Goal: Transaction & Acquisition: Obtain resource

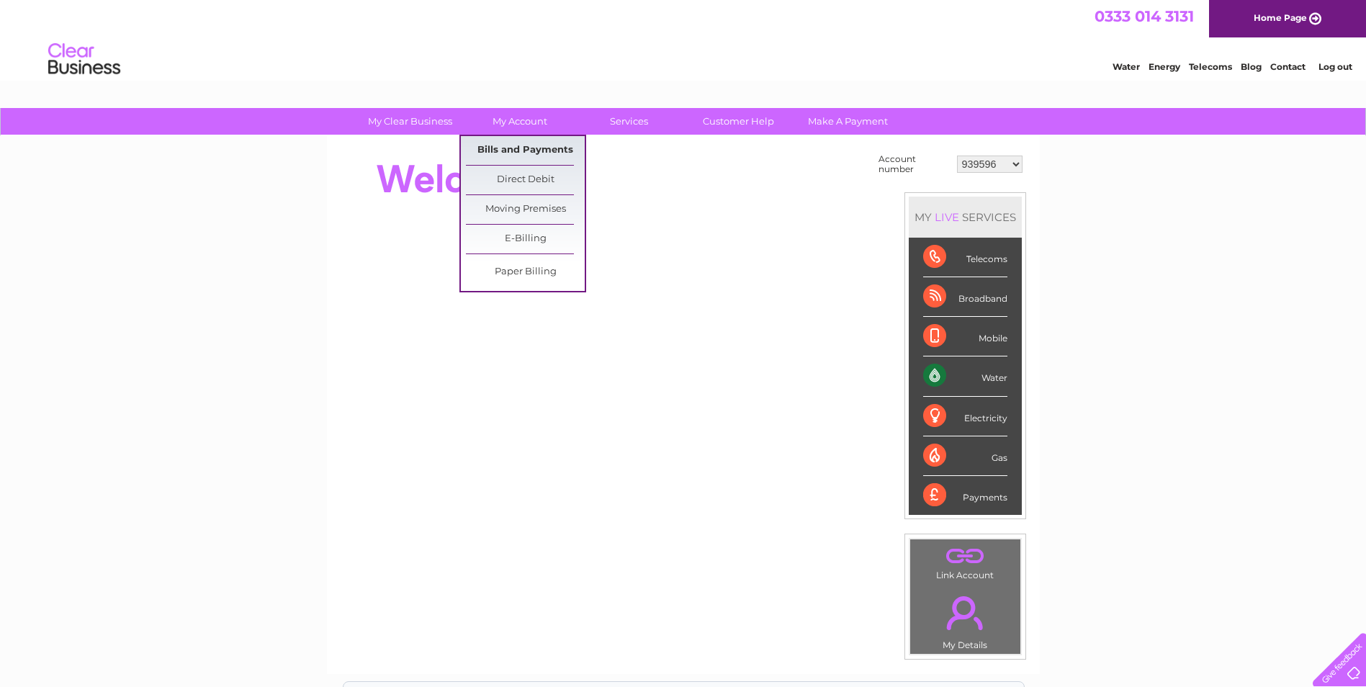
click at [524, 145] on link "Bills and Payments" at bounding box center [525, 150] width 119 height 29
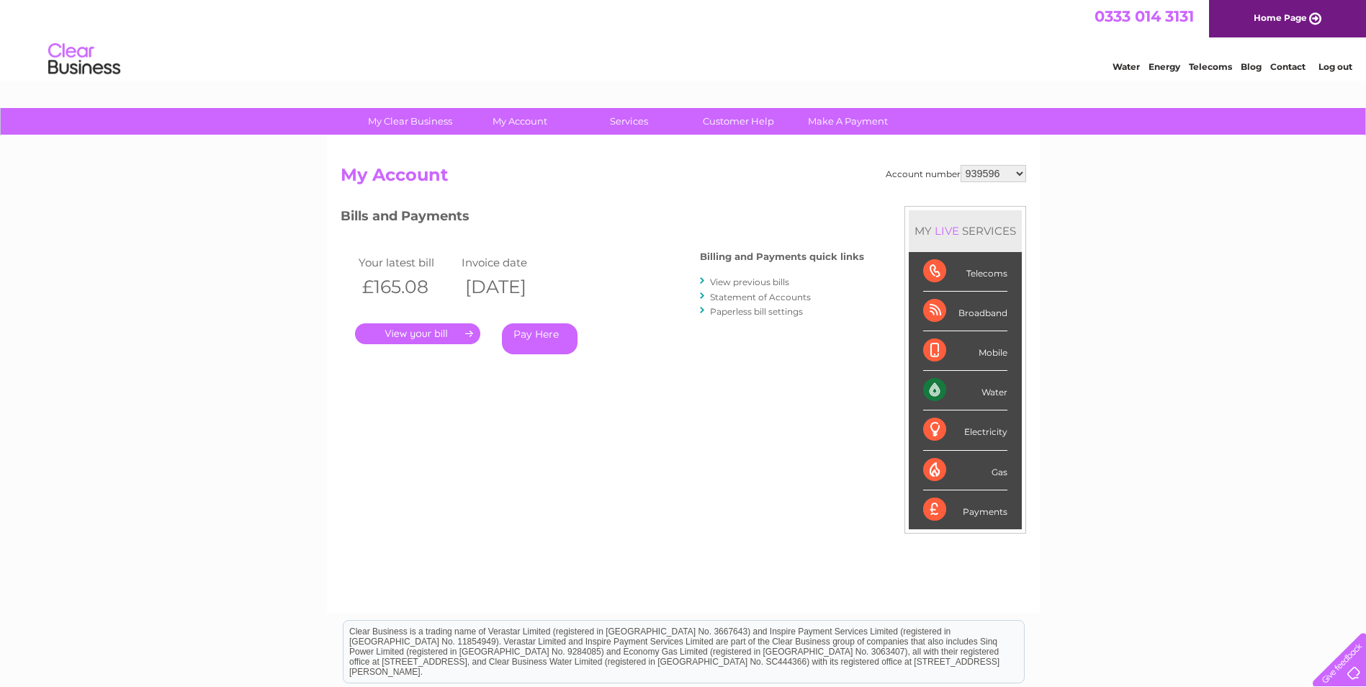
click at [995, 176] on select "939596 968890 981551 984017 1120102 1131048 30277375 30290403" at bounding box center [993, 173] width 66 height 17
select select "30290403"
click at [960, 165] on select "939596 968890 981551 984017 1120102 1131048 30277375 30290403" at bounding box center [993, 173] width 66 height 17
click at [444, 332] on link "." at bounding box center [417, 333] width 125 height 21
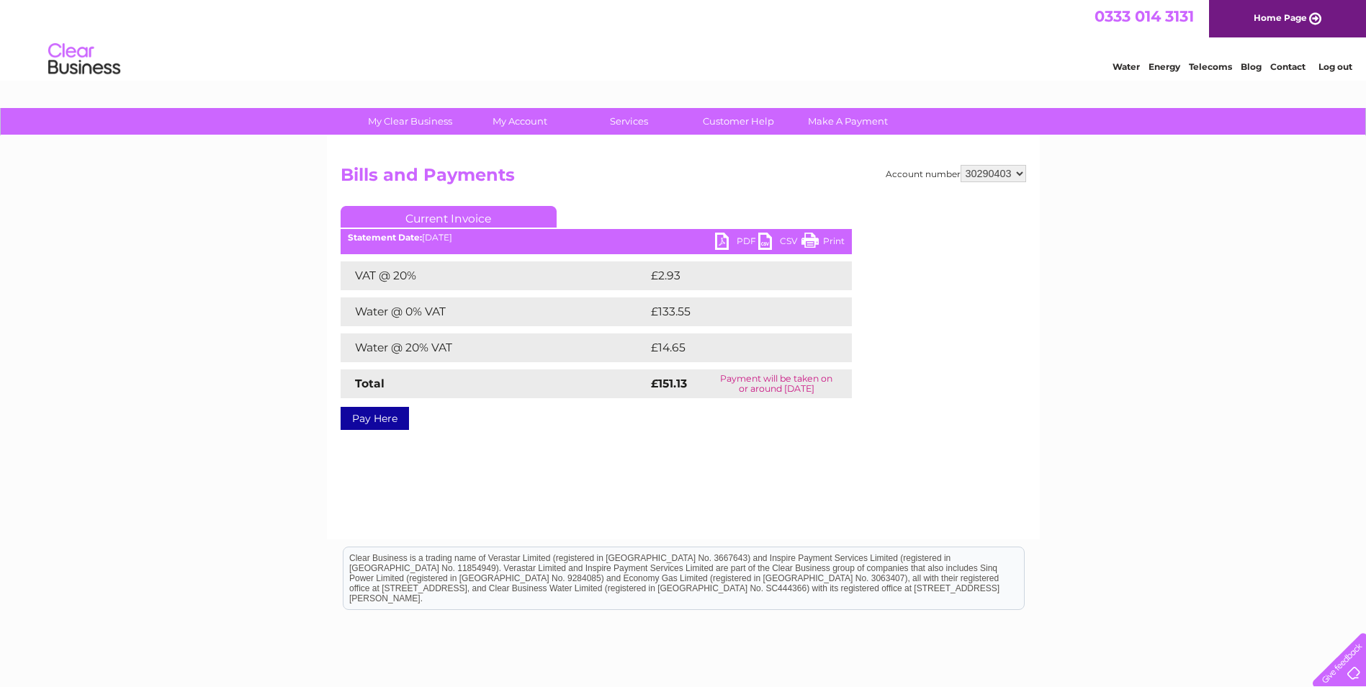
click at [743, 235] on link "PDF" at bounding box center [736, 243] width 43 height 21
click at [1333, 65] on link "Log out" at bounding box center [1335, 66] width 34 height 11
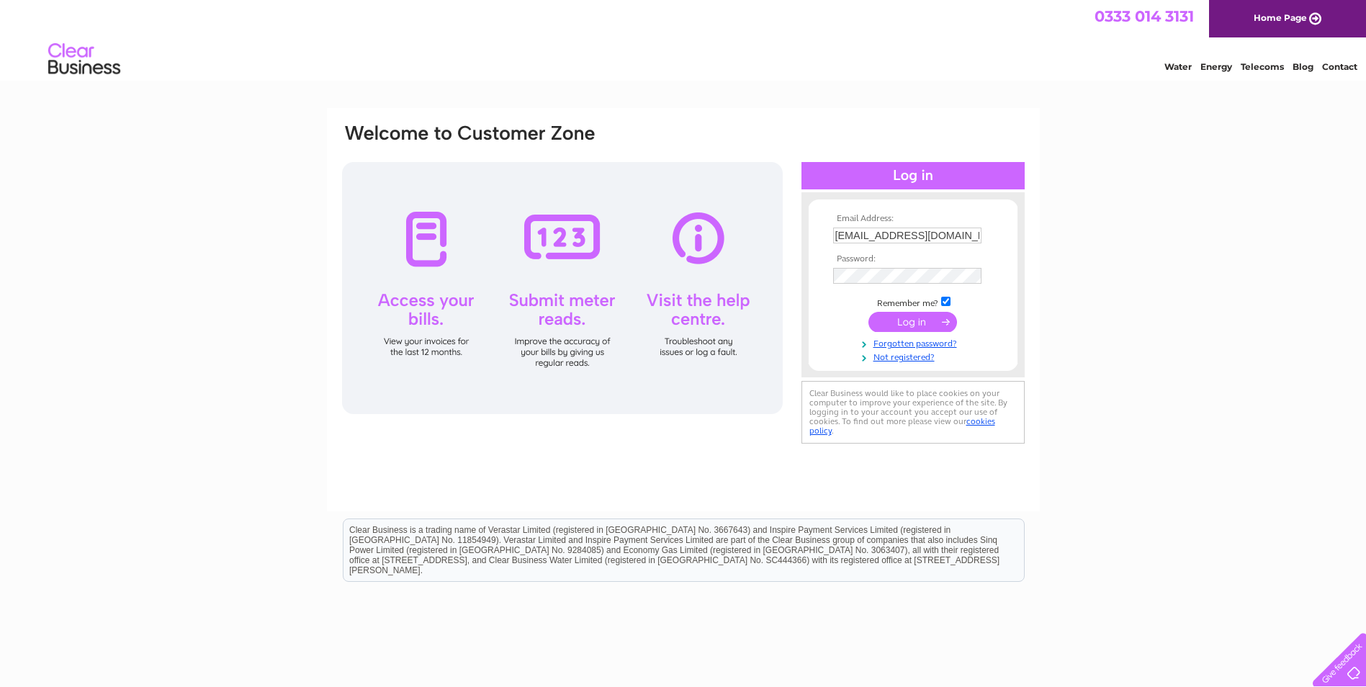
click at [896, 231] on input "admin@whlpt.com" at bounding box center [907, 236] width 148 height 16
type input "admin@whlpd.com"
click at [924, 319] on input "submit" at bounding box center [912, 322] width 89 height 20
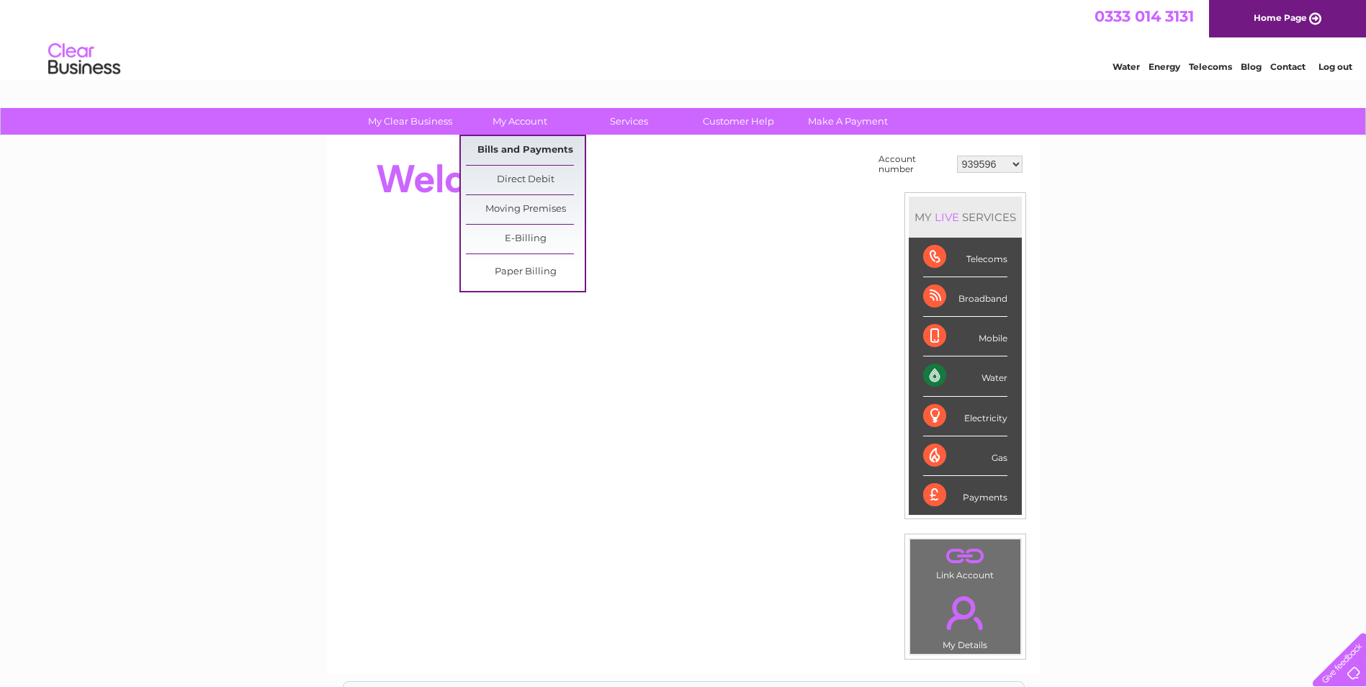
click at [535, 153] on link "Bills and Payments" at bounding box center [525, 150] width 119 height 29
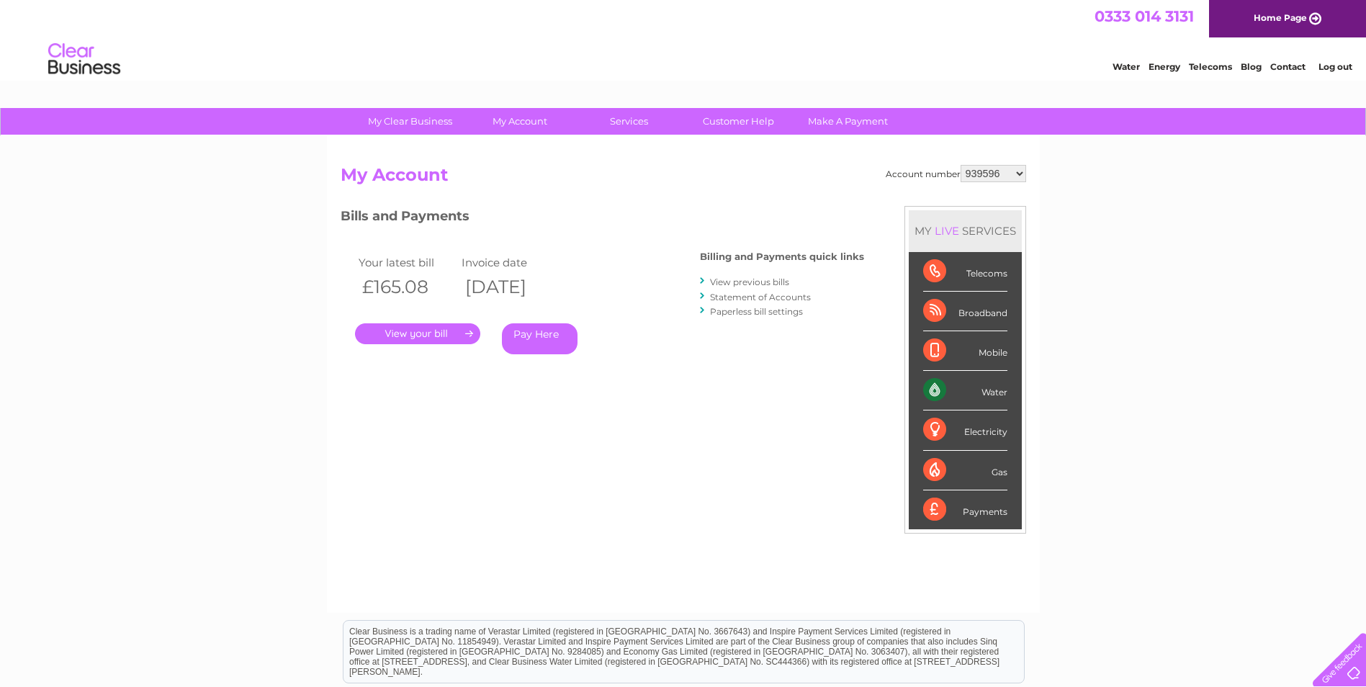
click at [1007, 179] on select "939596 981551 30274349 30277375 30290403 30308160 30326326" at bounding box center [993, 173] width 66 height 17
select select "30308160"
click at [960, 165] on select "939596 981551 30274349 30277375 30290403 30308160 30326326" at bounding box center [993, 173] width 66 height 17
click at [429, 337] on link "." at bounding box center [417, 333] width 125 height 21
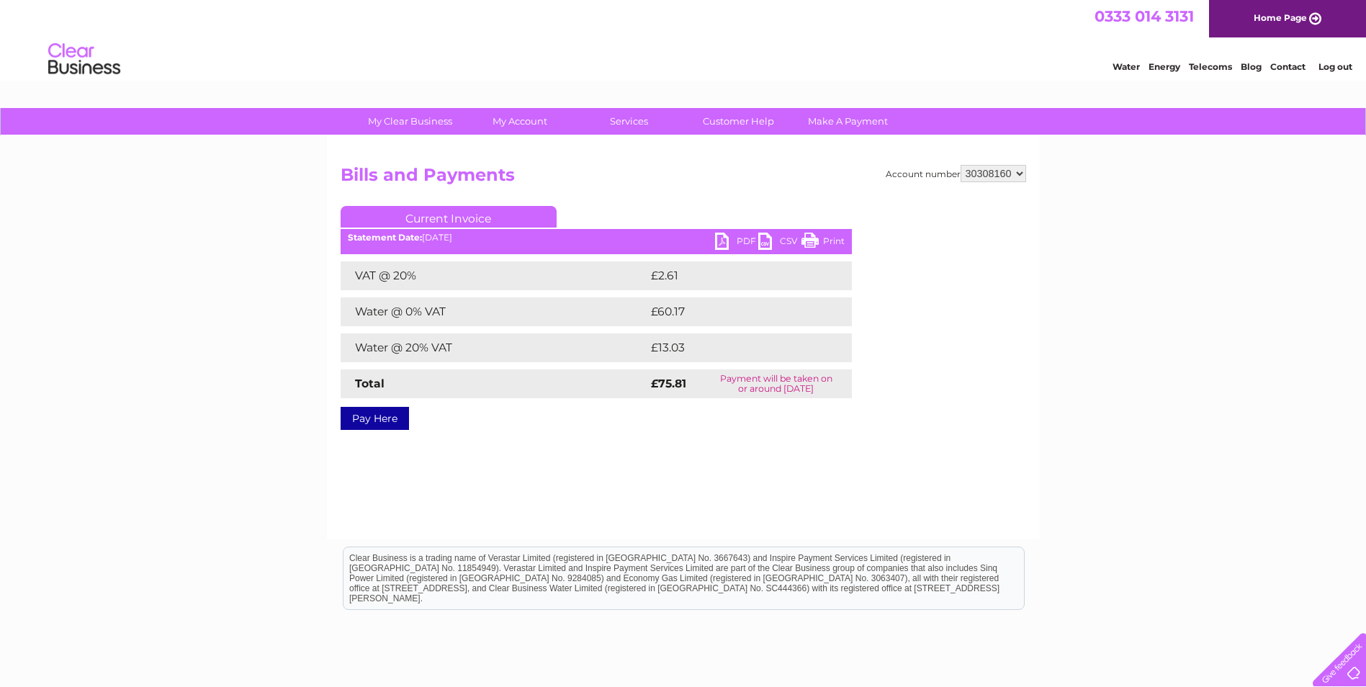
click at [743, 243] on link "PDF" at bounding box center [736, 243] width 43 height 21
